Goal: Transaction & Acquisition: Purchase product/service

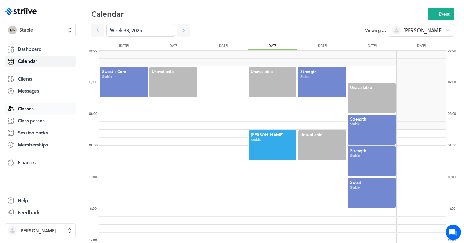
click at [30, 111] on span "Classes" at bounding box center [26, 108] width 16 height 7
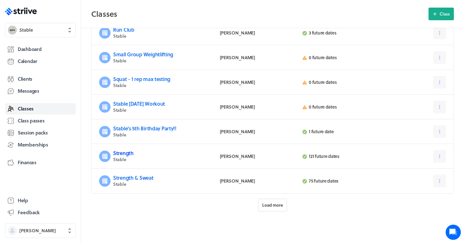
scroll to position [256, 0]
click at [118, 152] on link "Strength" at bounding box center [123, 152] width 21 height 7
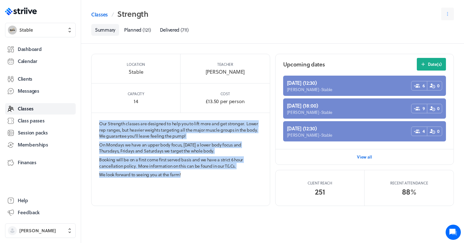
drag, startPoint x: 183, startPoint y: 175, endPoint x: 92, endPoint y: 123, distance: 104.6
click at [92, 123] on section "Our Strength classes are designed to help you to lift more and get stronger. Lo…" at bounding box center [181, 150] width 178 height 75
copy section "Our Strength classes are designed to help you to lift more and get stronger. Lo…"
click at [98, 15] on link "Classes" at bounding box center [99, 15] width 16 height 8
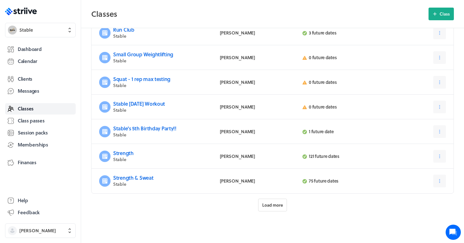
scroll to position [256, 0]
click at [280, 207] on span "Load more" at bounding box center [272, 205] width 21 height 6
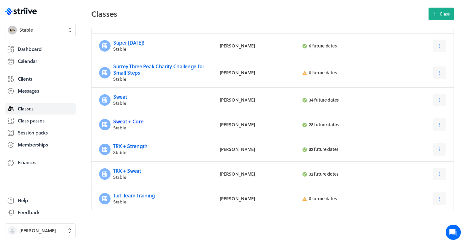
scroll to position [441, 0]
click at [131, 123] on link "Sweat + Core" at bounding box center [128, 121] width 30 height 7
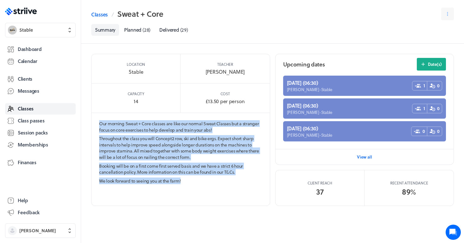
drag, startPoint x: 182, startPoint y: 180, endPoint x: 100, endPoint y: 124, distance: 99.9
click at [100, 124] on section "Our morning Sweat + Core classes are like our normal Sweat Classes but a strang…" at bounding box center [181, 153] width 178 height 81
copy section "Our morning Sweat + Core classes are like our normal Sweat Classes but a strang…"
click at [32, 106] on span "Classes" at bounding box center [26, 108] width 16 height 7
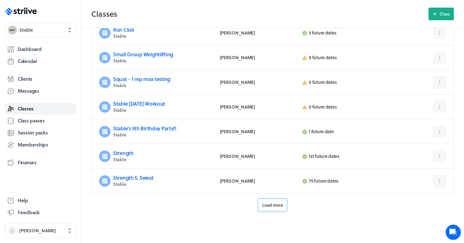
scroll to position [256, 0]
click at [272, 206] on span "Load more" at bounding box center [272, 205] width 21 height 6
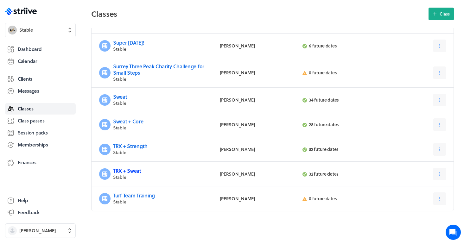
scroll to position [441, 0]
click at [132, 170] on link "TRX + Sweat" at bounding box center [127, 170] width 28 height 7
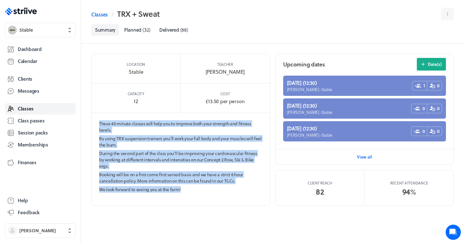
drag, startPoint x: 185, startPoint y: 188, endPoint x: 97, endPoint y: 124, distance: 108.9
click at [97, 124] on section "These 45 minute classes will help you to improve both your strength and fitness…" at bounding box center [181, 158] width 178 height 90
copy section "These 45 minute classes will help you to improve both your strength and fitness…"
click at [104, 17] on link "Classes" at bounding box center [99, 15] width 16 height 8
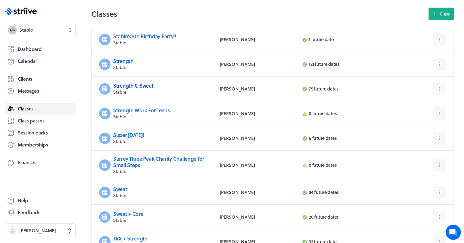
scroll to position [348, 0]
click at [145, 84] on link "Strength & Sweat" at bounding box center [133, 85] width 41 height 7
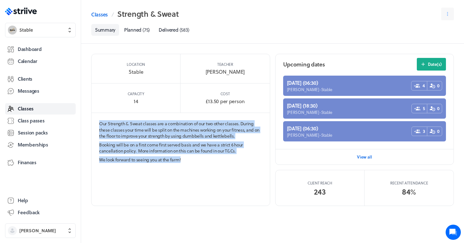
drag, startPoint x: 186, startPoint y: 161, endPoint x: 92, endPoint y: 122, distance: 101.5
click at [92, 122] on section "Our Strength & Sweat classes are a combination of our two other classes. During…" at bounding box center [181, 143] width 178 height 60
copy section "Our Strength & Sweat classes are a combination of our two other classes. During…"
click at [22, 111] on span "Classes" at bounding box center [26, 108] width 16 height 7
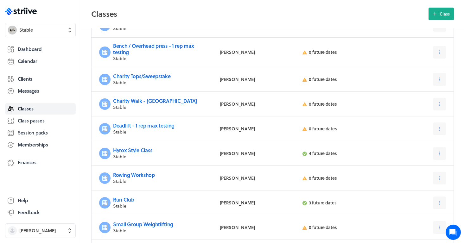
scroll to position [96, 0]
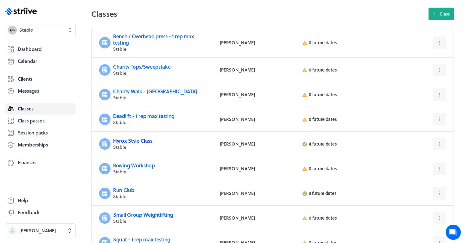
click at [138, 142] on link "Hyrox Style Class" at bounding box center [132, 140] width 39 height 7
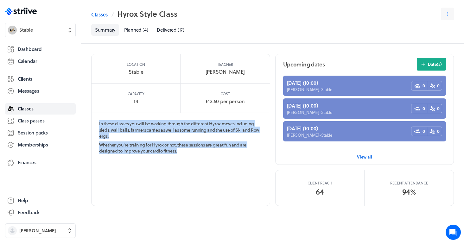
drag, startPoint x: 190, startPoint y: 149, endPoint x: 97, endPoint y: 122, distance: 96.8
click at [97, 122] on section "In these classes you will be working through the different Hyrox moves includin…" at bounding box center [181, 138] width 178 height 51
copy section "In these classes you will be working through the different Hyrox moves includin…"
click at [23, 107] on span "Classes" at bounding box center [26, 108] width 16 height 7
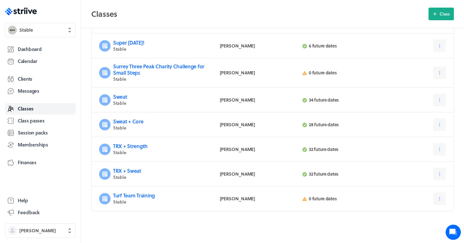
scroll to position [441, 0]
click at [34, 148] on link "Memberships" at bounding box center [40, 144] width 71 height 11
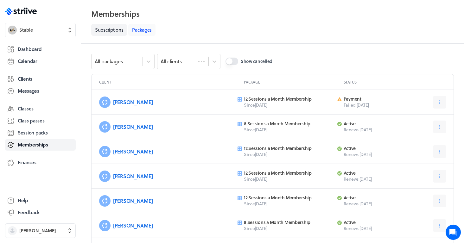
click at [148, 29] on link "Packages" at bounding box center [141, 30] width 27 height 12
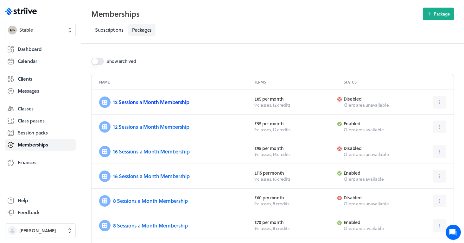
click at [134, 101] on link "12 Sessions a Month Membership" at bounding box center [151, 101] width 76 height 7
click at [139, 129] on link "12 Sessions a Month Membership" at bounding box center [151, 126] width 76 height 7
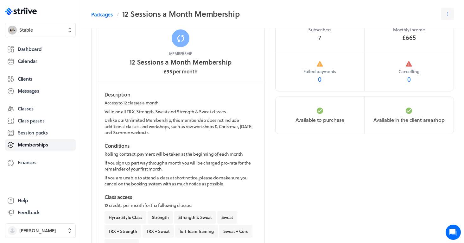
scroll to position [24, 0]
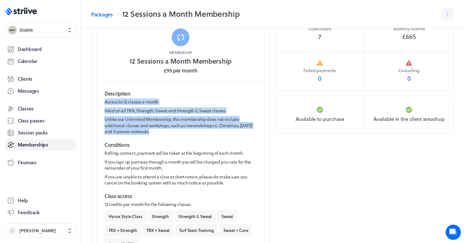
drag, startPoint x: 156, startPoint y: 131, endPoint x: 104, endPoint y: 103, distance: 58.9
click at [104, 103] on section "Description Access to 12 classes a month Valid on all TRX, Strength, Sweat and …" at bounding box center [180, 112] width 152 height 45
copy section "Access to 12 classes a month Valid on all TRX, Strength, Sweat and Strength & S…"
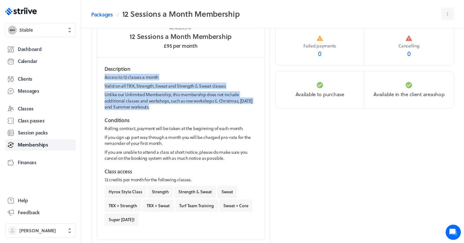
scroll to position [53, 0]
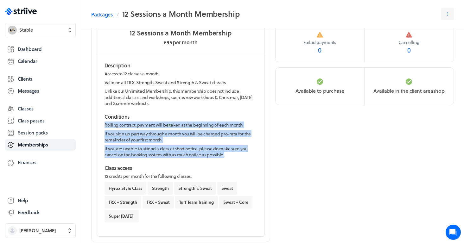
drag, startPoint x: 232, startPoint y: 153, endPoint x: 102, endPoint y: 123, distance: 134.1
click at [102, 123] on div "Description Access to 12 classes a month Valid on all TRX, Strength, Sweat and …" at bounding box center [181, 145] width 168 height 182
copy section "Rolling contract, payment will be taken at the beginning of each month. If you …"
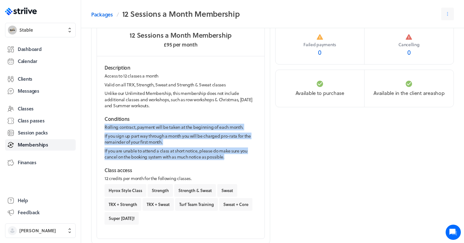
scroll to position [50, 0]
click at [101, 13] on link "Packages" at bounding box center [102, 15] width 22 height 8
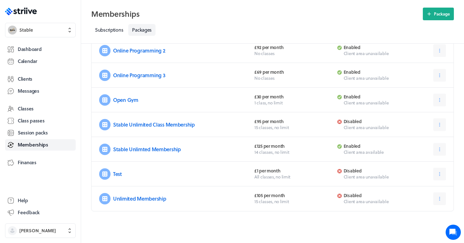
scroll to position [225, 0]
click at [157, 150] on link "Stable Unlimted Membership" at bounding box center [147, 149] width 68 height 7
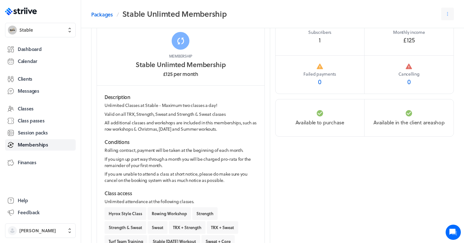
scroll to position [25, 0]
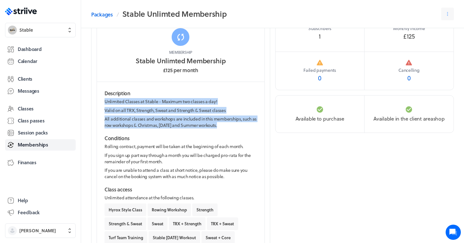
drag, startPoint x: 228, startPoint y: 124, endPoint x: 101, endPoint y: 98, distance: 129.7
click at [101, 98] on div "Description Unlimited Classes at Stable - Maximum two classes a day! Valid on a…" at bounding box center [181, 184] width 168 height 204
copy section "Unlimited Classes at Stable - Maximum two classes a day! Valid on all TRX, Stre…"
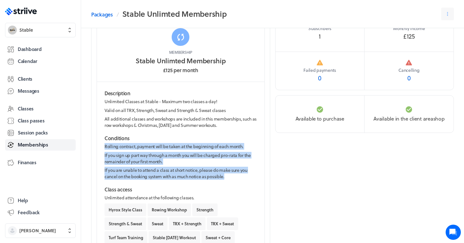
drag, startPoint x: 231, startPoint y: 175, endPoint x: 103, endPoint y: 145, distance: 131.4
click at [103, 145] on div "Description Unlimited Classes at Stable - Maximum two classes a day! Valid on a…" at bounding box center [181, 184] width 168 height 204
copy section "Rolling contract, payment will be taken at the beginning of each month. If you …"
click at [136, 149] on p "Rolling contract, payment will be taken at the beginning of each month." at bounding box center [180, 146] width 152 height 6
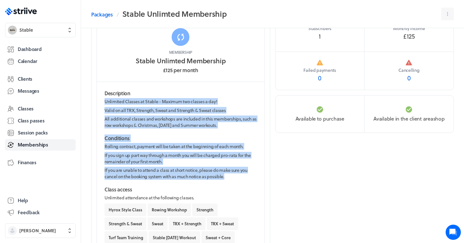
drag, startPoint x: 229, startPoint y: 176, endPoint x: 99, endPoint y: 101, distance: 150.3
click at [99, 101] on div "Description Unlimited Classes at Stable - Maximum two classes a day! Valid on a…" at bounding box center [181, 184] width 168 height 204
copy div "Unlimited Classes at Stable - Maximum two classes a day! Valid on all TRX, Stre…"
click at [29, 119] on span "Class passes" at bounding box center [31, 120] width 27 height 7
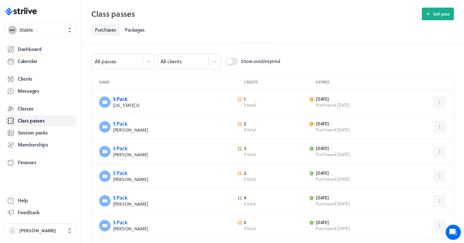
click at [116, 96] on link "5 Pack" at bounding box center [120, 98] width 14 height 7
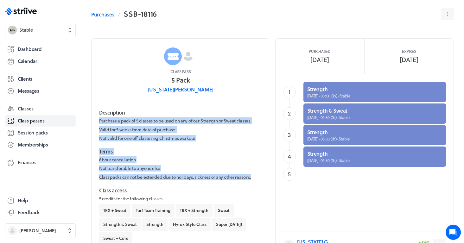
drag, startPoint x: 259, startPoint y: 178, endPoint x: 94, endPoint y: 120, distance: 174.6
click at [94, 120] on div "Description Purchase a pack of 5 classes to be used on any of our Strength or S…" at bounding box center [181, 179] width 178 height 157
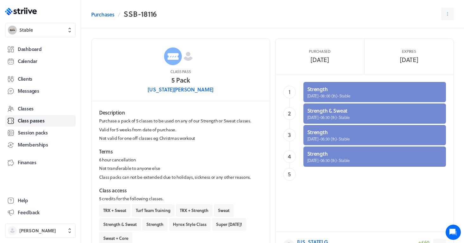
click at [133, 125] on section "Description Purchase a pack of 5 classes to be used on any of our Strength or S…" at bounding box center [180, 125] width 163 height 33
